Goal: Information Seeking & Learning: Learn about a topic

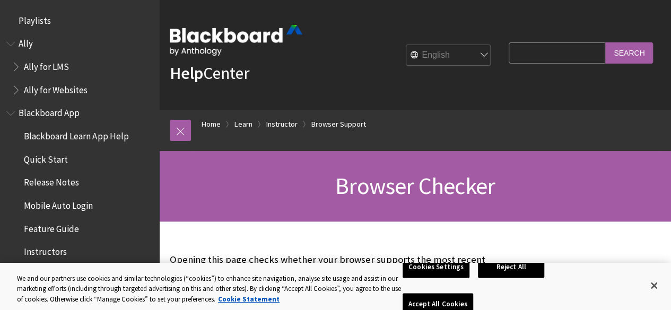
scroll to position [1214, 0]
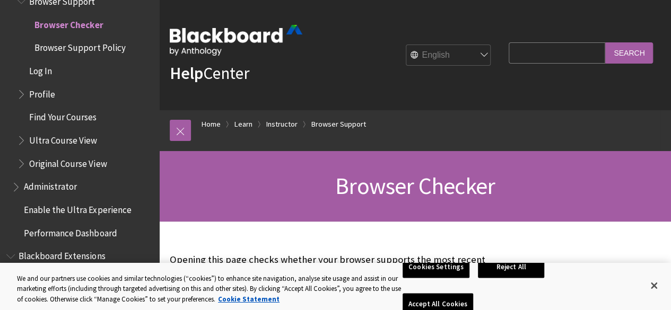
drag, startPoint x: 518, startPoint y: 50, endPoint x: 510, endPoint y: 54, distance: 8.6
click at [518, 50] on input "Search Query" at bounding box center [557, 52] width 97 height 21
type input "turnitin"
click at [605, 42] on input "Search" at bounding box center [629, 52] width 48 height 21
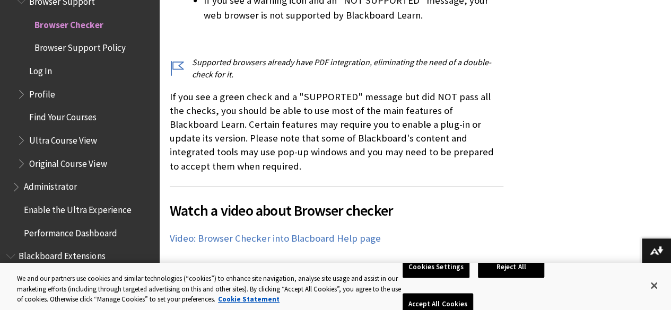
scroll to position [531, 0]
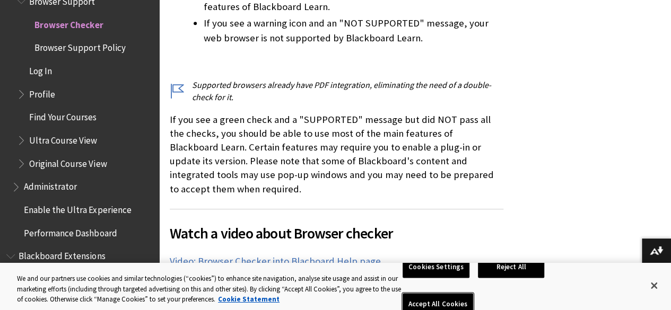
click at [473, 294] on button "Accept All Cookies" at bounding box center [438, 305] width 71 height 22
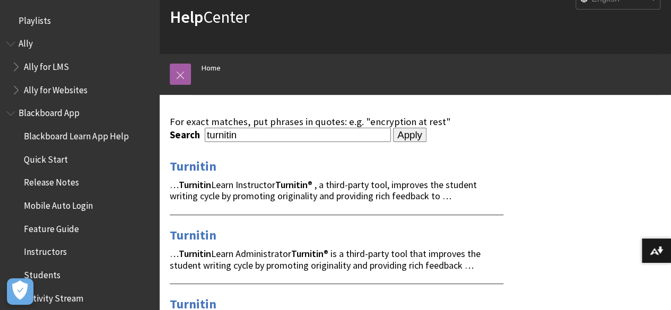
scroll to position [53, 0]
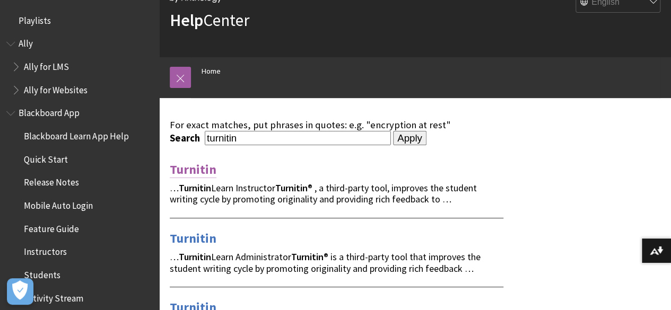
click at [203, 170] on link "Turnitin" at bounding box center [193, 169] width 47 height 17
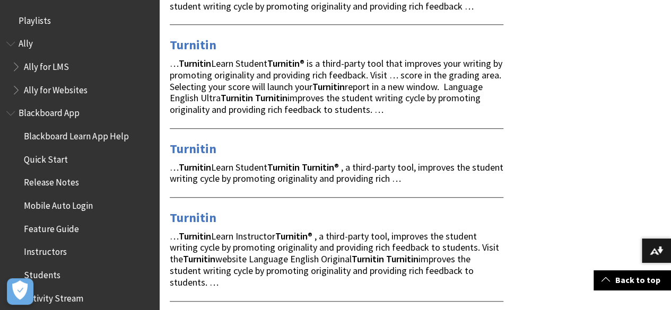
scroll to position [318, 0]
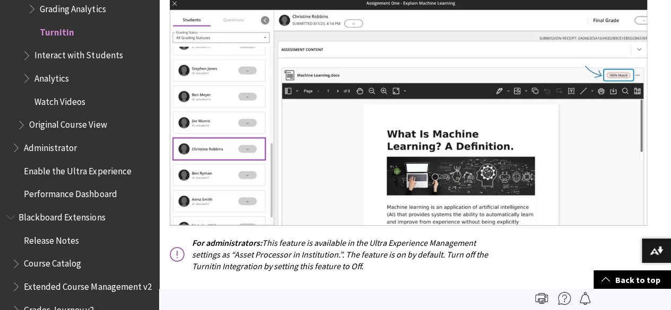
scroll to position [1114, 0]
